Goal: Check status: Check status

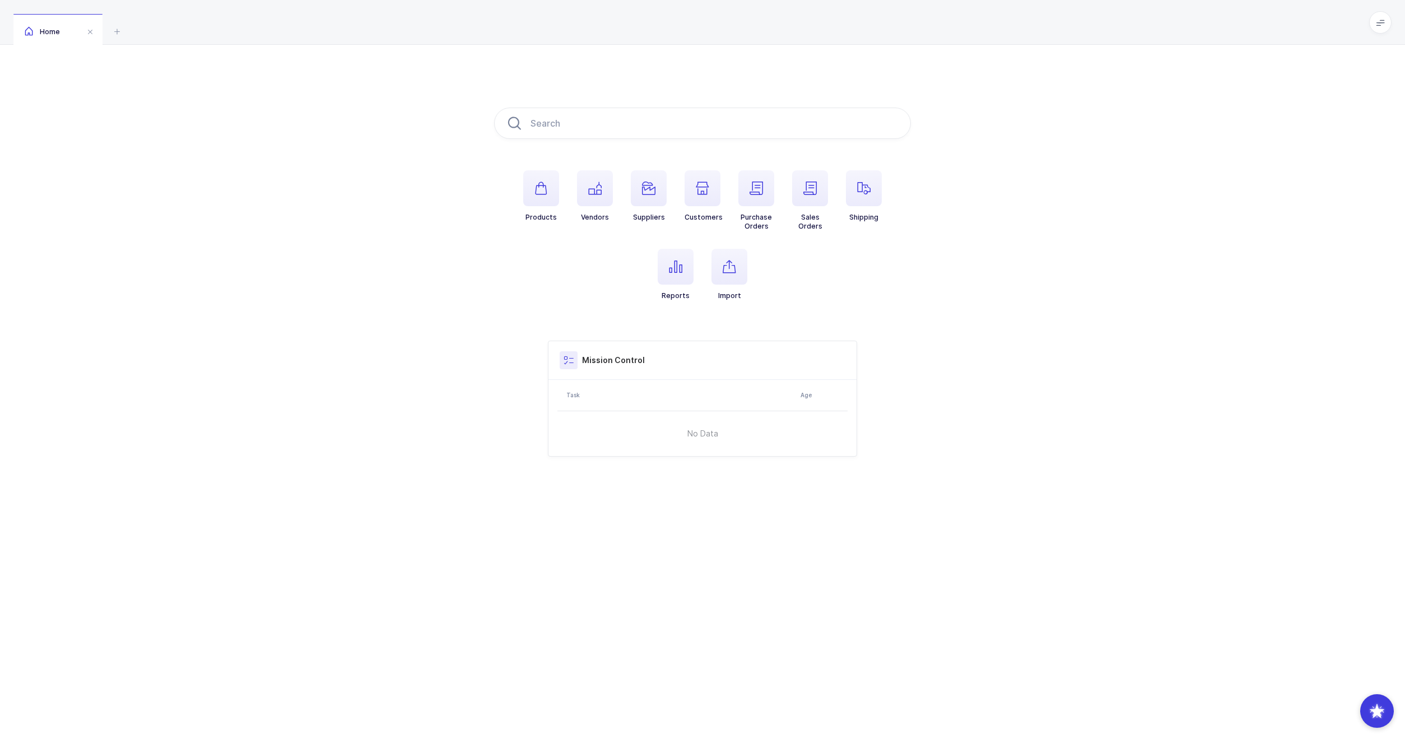
click at [616, 361] on h3 "Mission Control" at bounding box center [613, 360] width 63 height 11
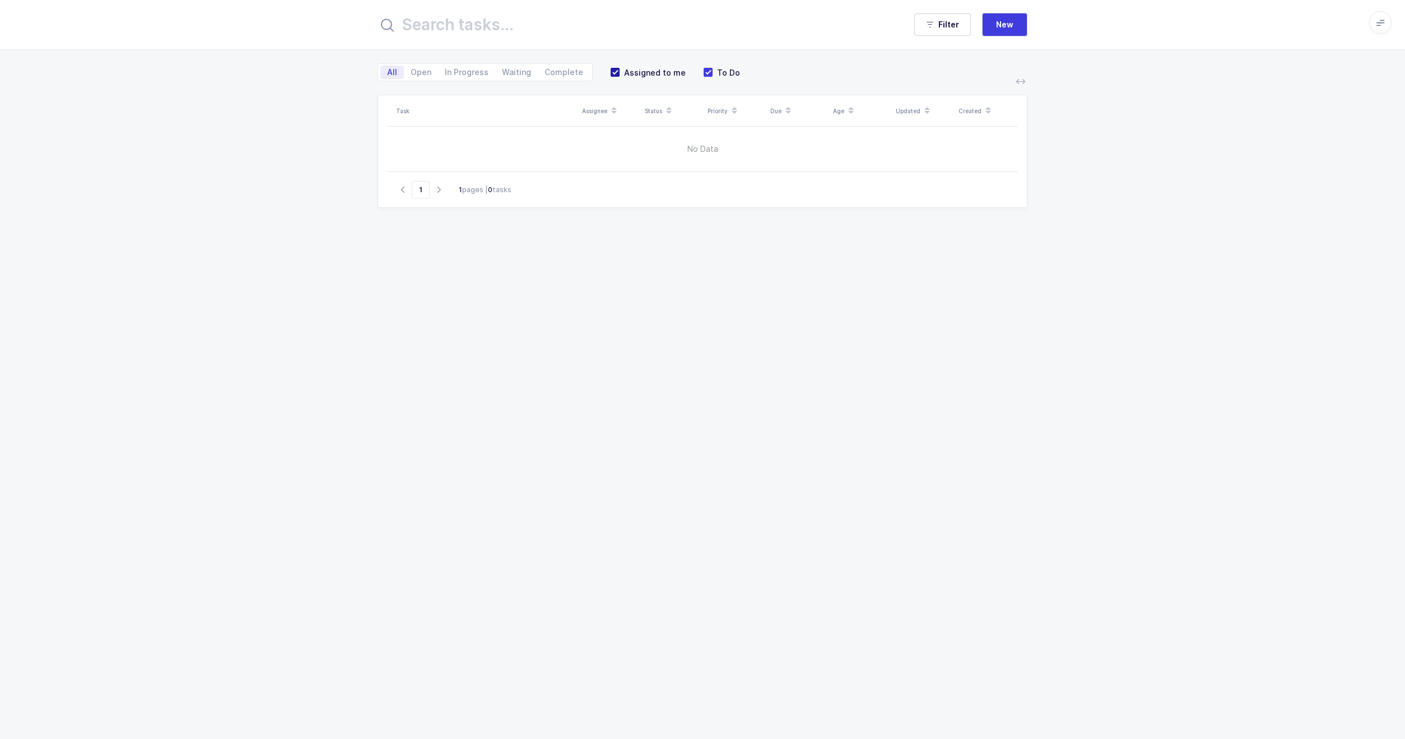
click at [648, 72] on span "Assigned to me" at bounding box center [653, 72] width 66 height 11
click at [620, 68] on input "Assigned to me" at bounding box center [620, 68] width 0 height 0
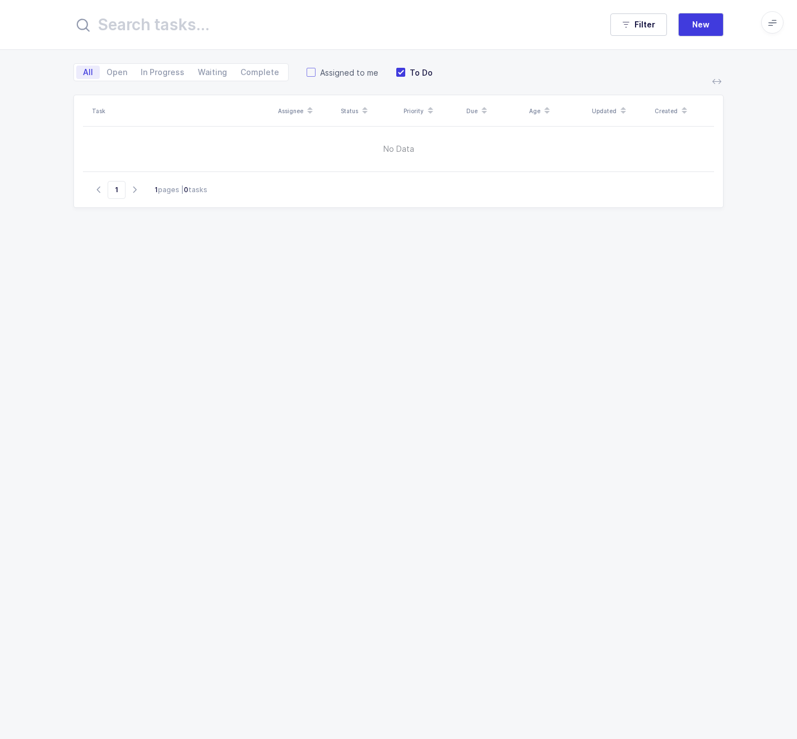
click at [359, 69] on span "Assigned to me" at bounding box center [346, 72] width 63 height 11
click at [315, 68] on input "Assigned to me" at bounding box center [315, 68] width 0 height 0
click at [346, 76] on span "Assigned to me" at bounding box center [348, 72] width 66 height 11
click at [315, 68] on input "Assigned to me" at bounding box center [315, 68] width 0 height 0
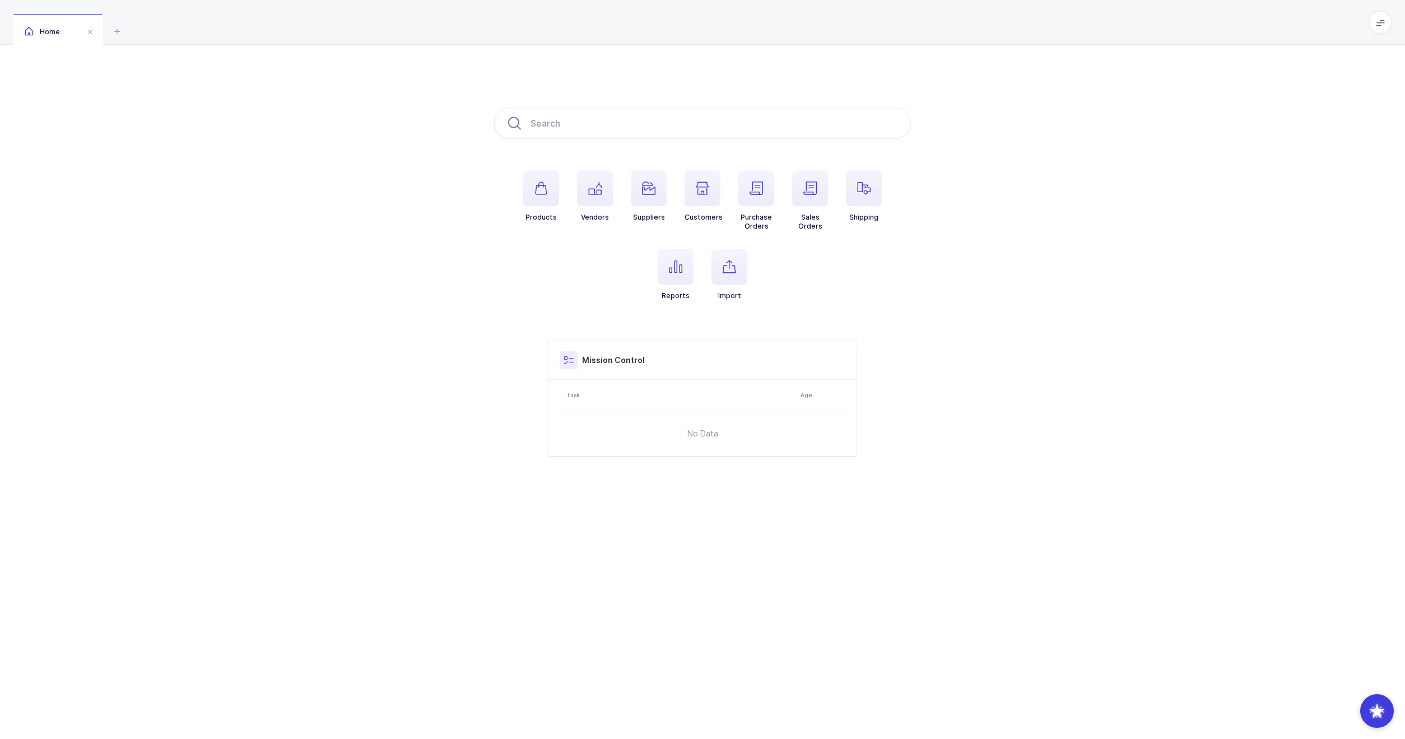
click at [1372, 21] on span at bounding box center [1380, 22] width 22 height 22
click at [597, 362] on h3 "Mission Control" at bounding box center [613, 360] width 63 height 11
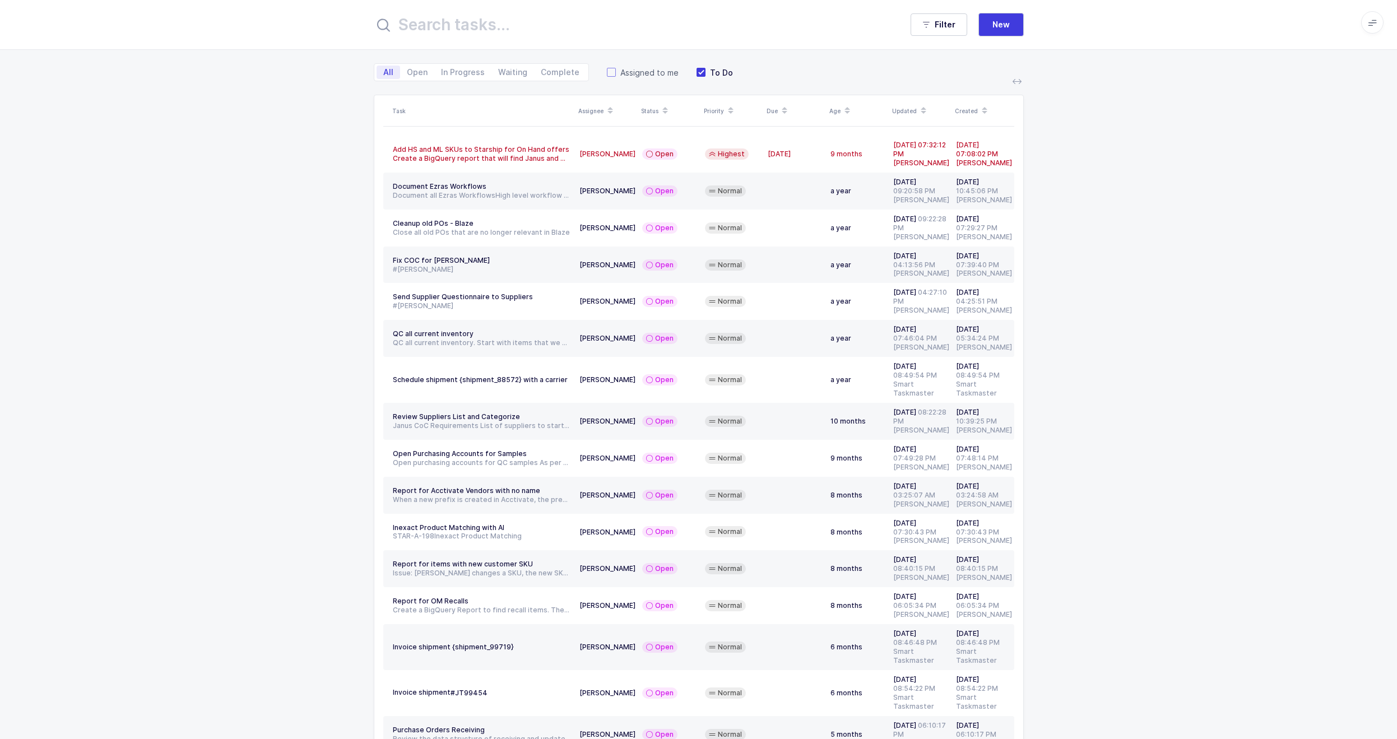
click at [626, 72] on span "Assigned to me" at bounding box center [647, 72] width 63 height 11
click at [616, 68] on input "Assigned to me" at bounding box center [616, 68] width 0 height 0
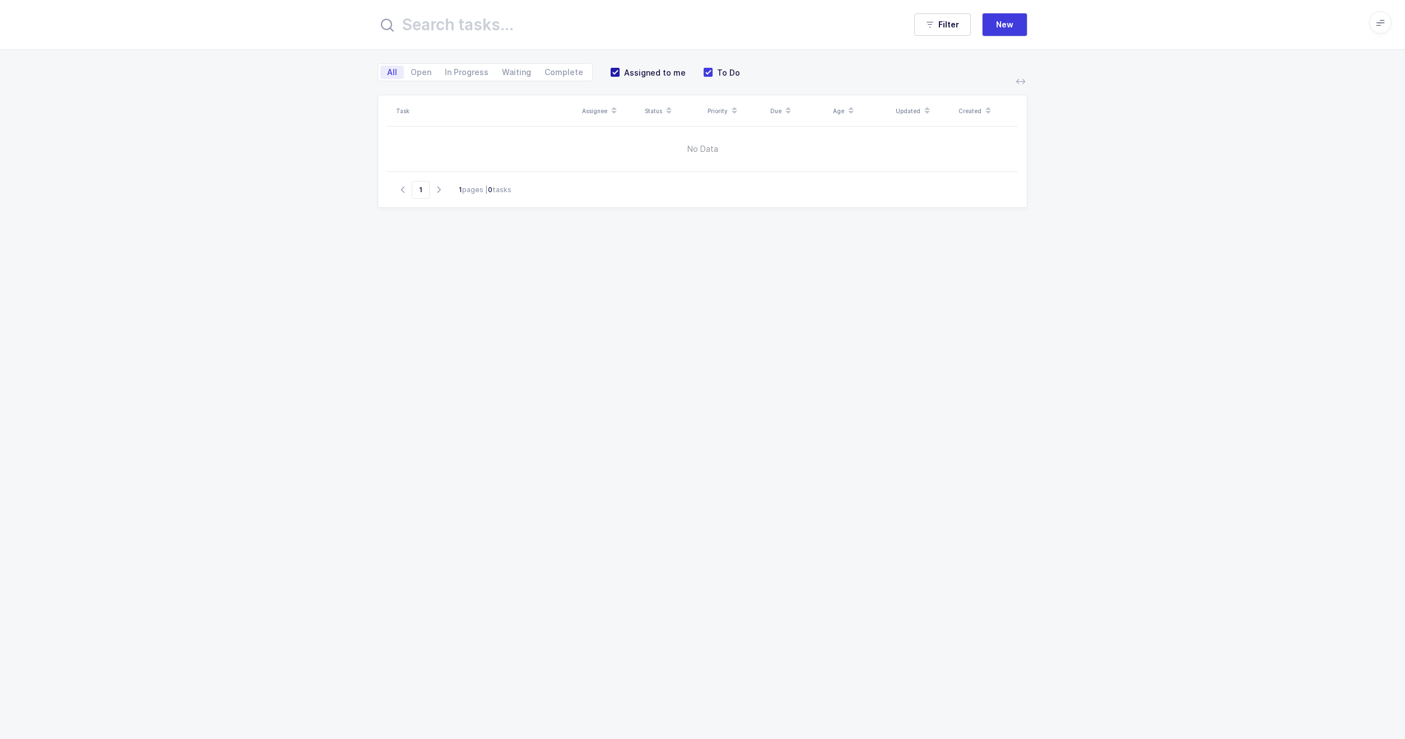
click at [641, 73] on span "Assigned to me" at bounding box center [653, 72] width 66 height 11
click at [620, 68] on input "Assigned to me" at bounding box center [620, 68] width 0 height 0
